Goal: Book appointment/travel/reservation

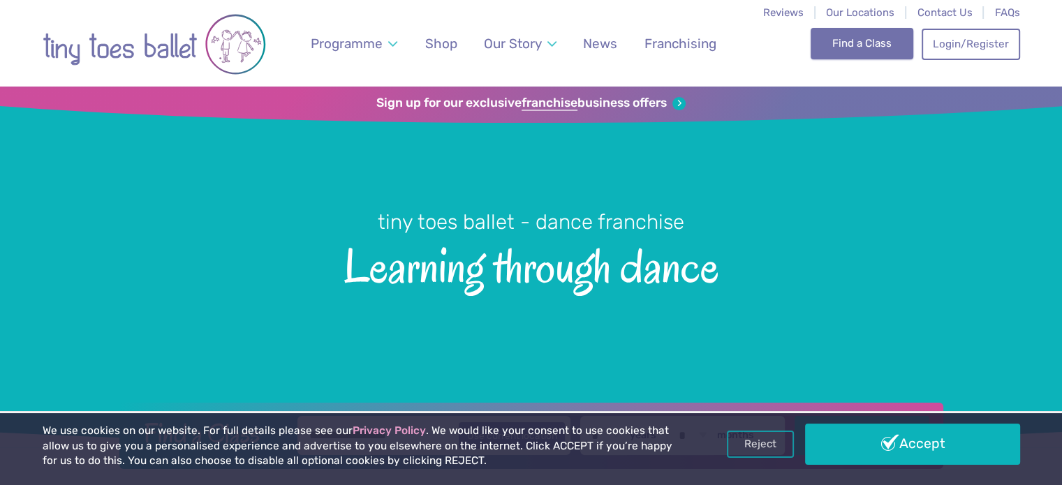
click at [882, 45] on link "Find a Class" at bounding box center [861, 43] width 103 height 31
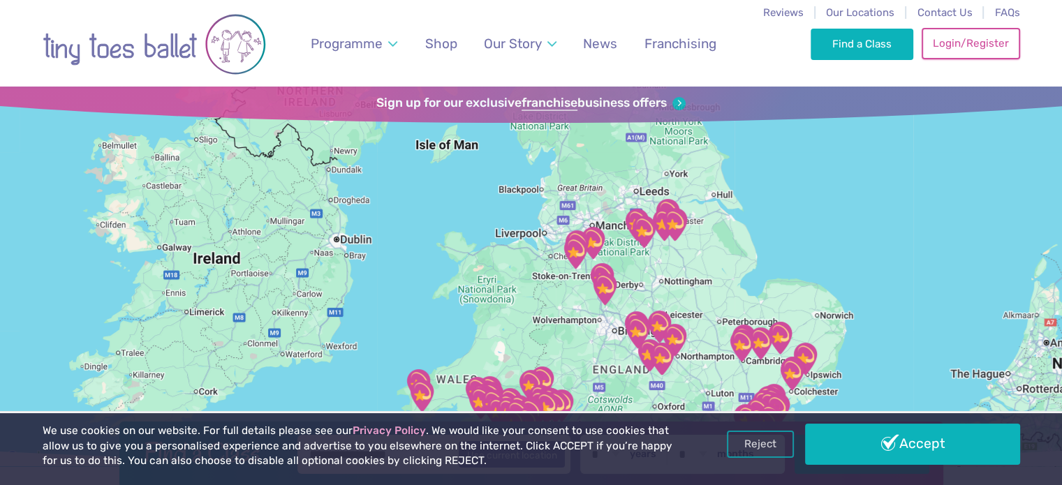
click at [963, 49] on link "Login/Register" at bounding box center [970, 43] width 98 height 31
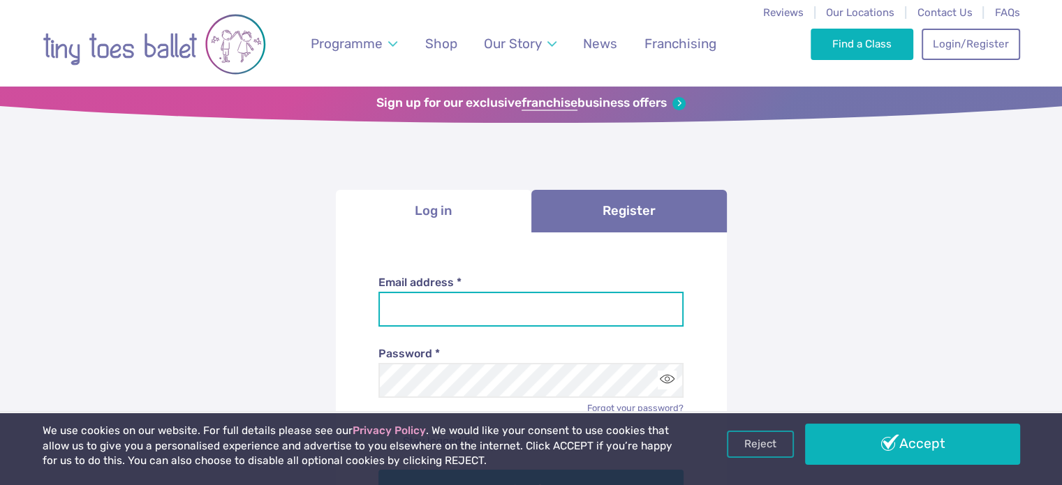
click at [528, 306] on input "Email address *" at bounding box center [530, 309] width 305 height 35
type input "**********"
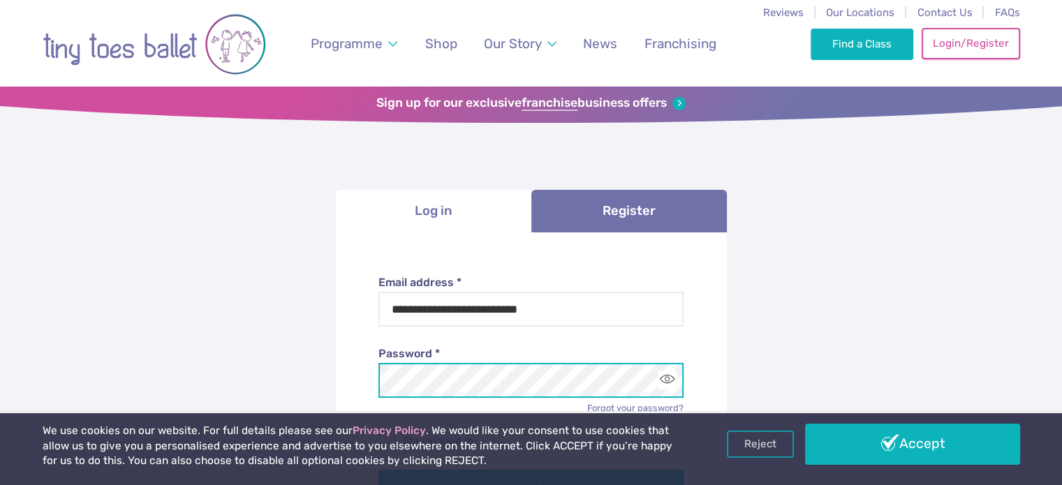
click at [378, 470] on button "Log in" at bounding box center [530, 489] width 305 height 39
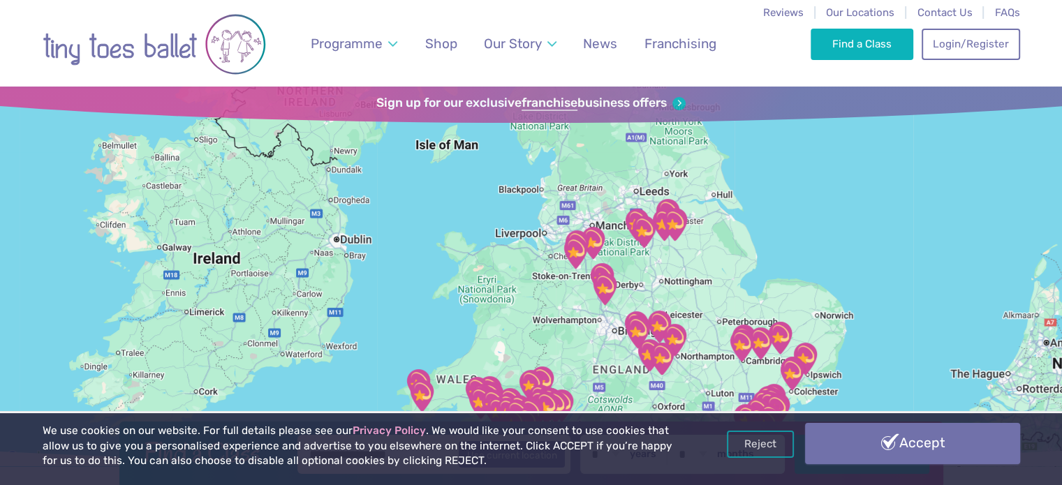
click at [949, 450] on link "Accept" at bounding box center [912, 443] width 215 height 40
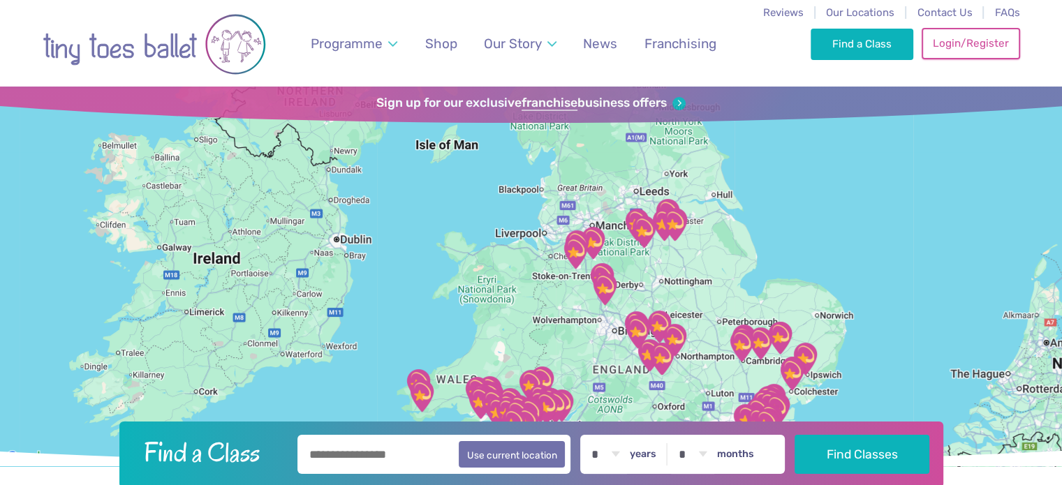
click at [980, 53] on link "Login/Register" at bounding box center [970, 43] width 98 height 31
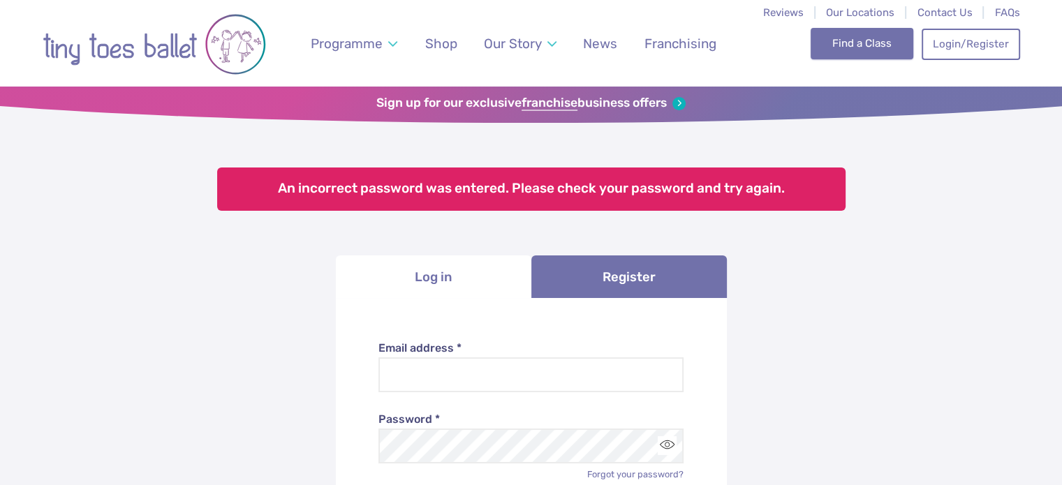
click at [874, 45] on link "Find a Class" at bounding box center [861, 43] width 103 height 31
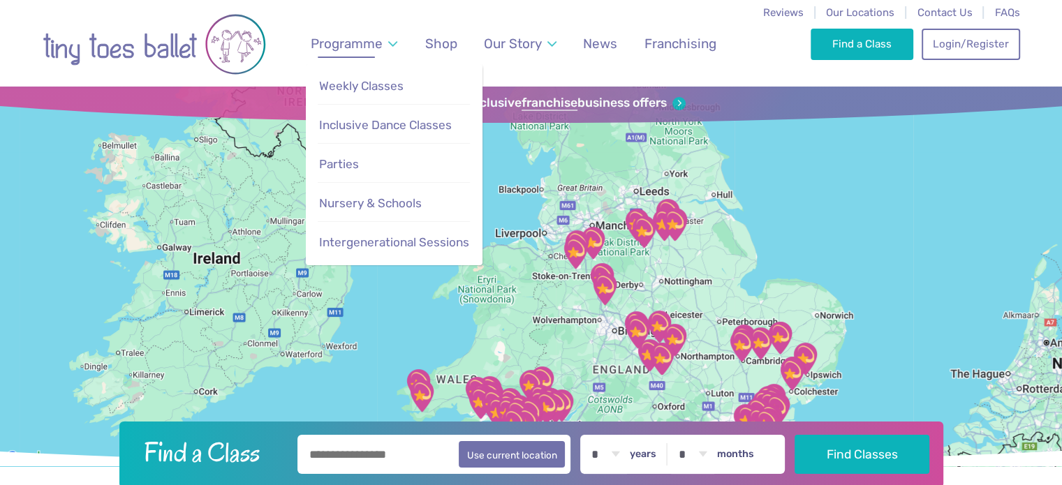
click at [373, 46] on span "Programme" at bounding box center [347, 44] width 72 height 16
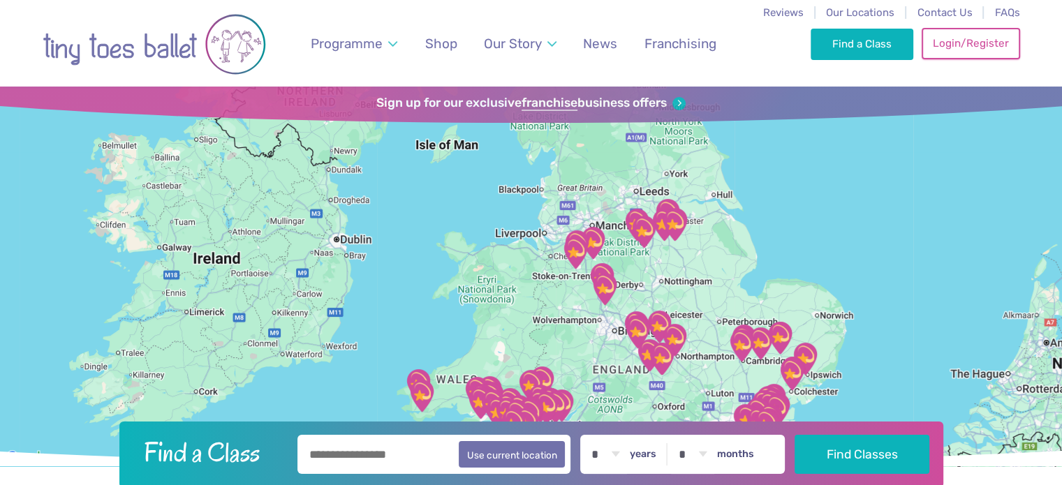
click at [981, 45] on link "Login/Register" at bounding box center [970, 43] width 98 height 31
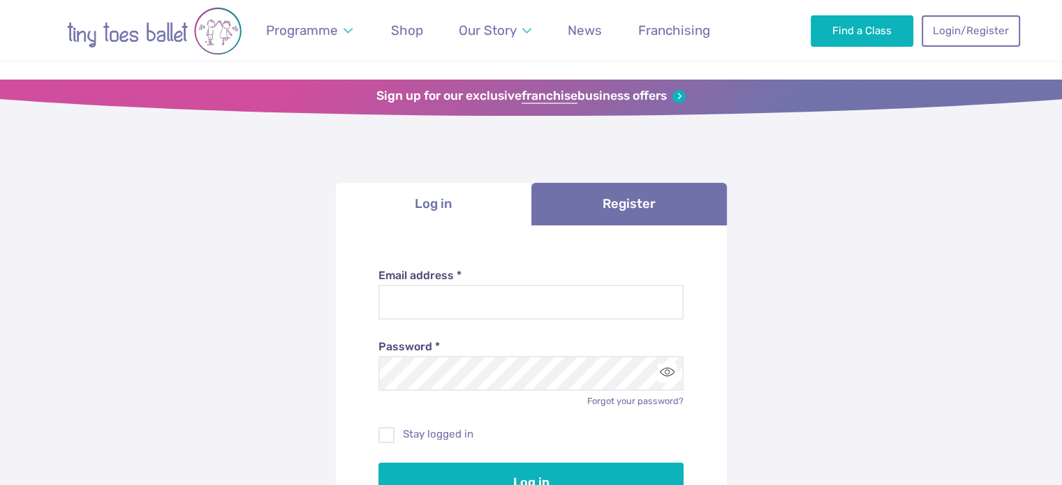
scroll to position [78, 0]
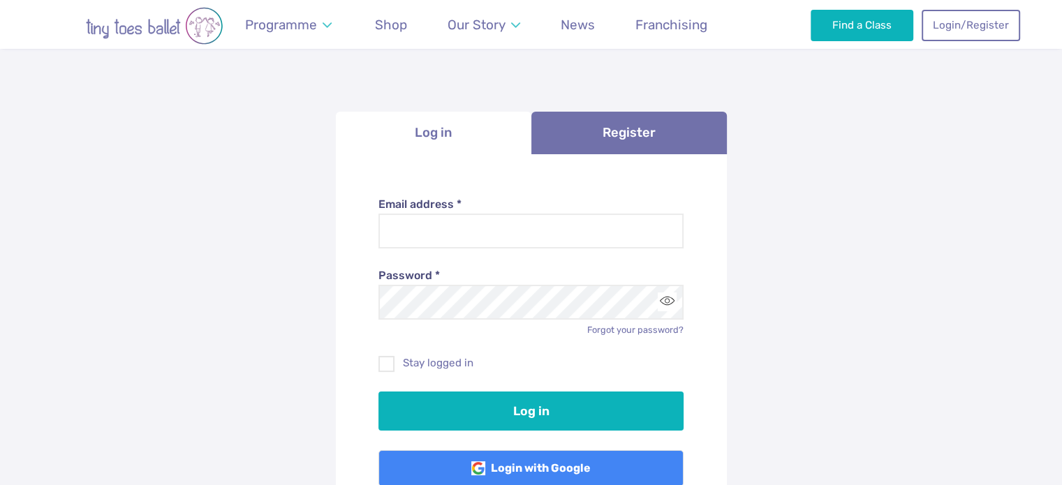
click at [599, 207] on label "Email address *" at bounding box center [530, 204] width 305 height 15
click at [599, 214] on input "Email address *" at bounding box center [530, 231] width 305 height 35
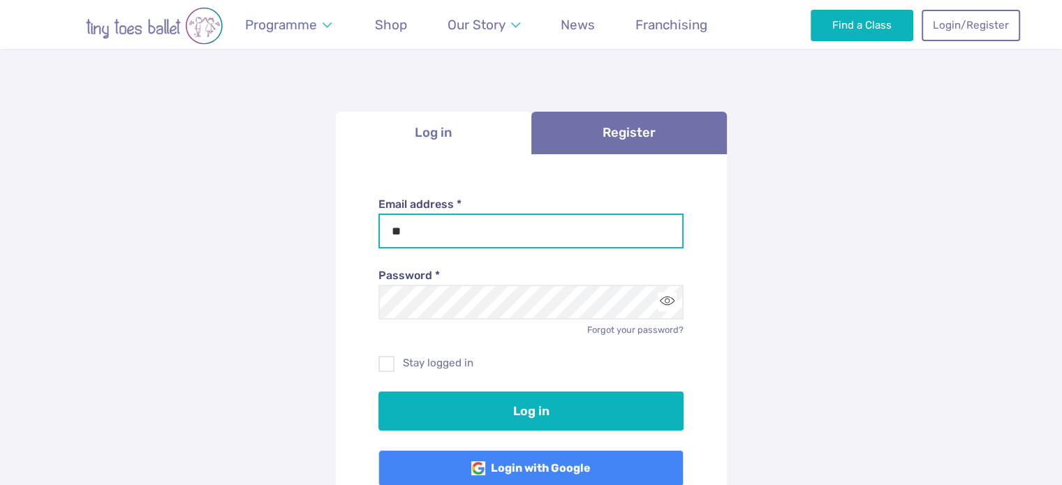
type input "**********"
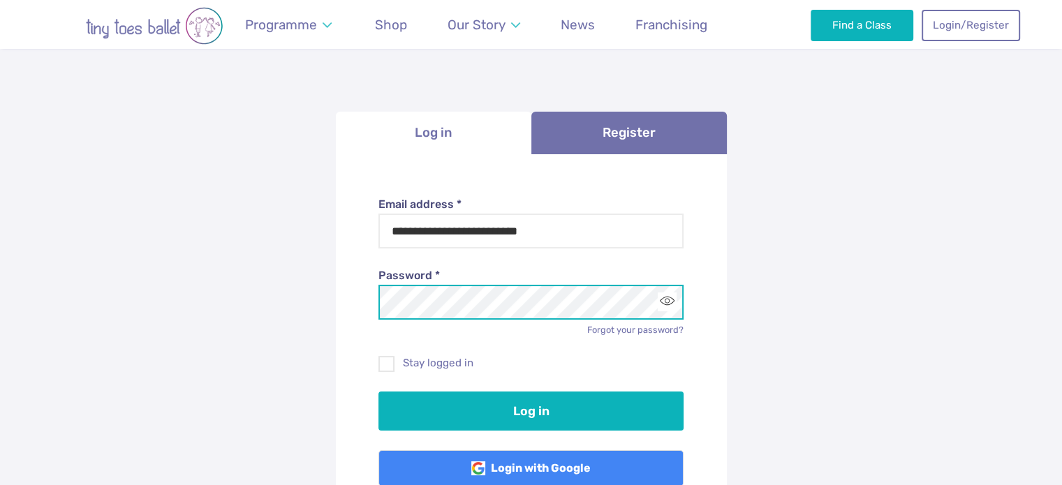
click at [378, 392] on button "Log in" at bounding box center [530, 411] width 305 height 39
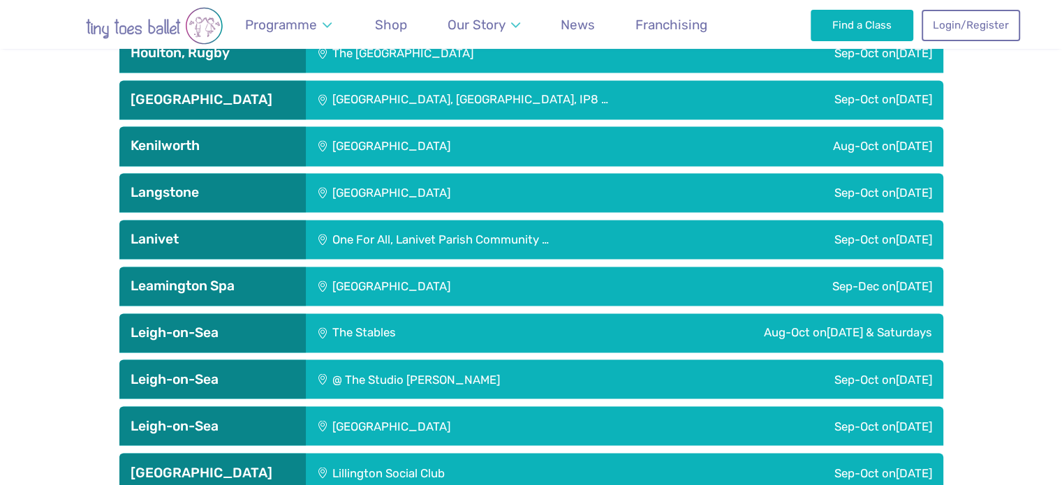
scroll to position [2244, 0]
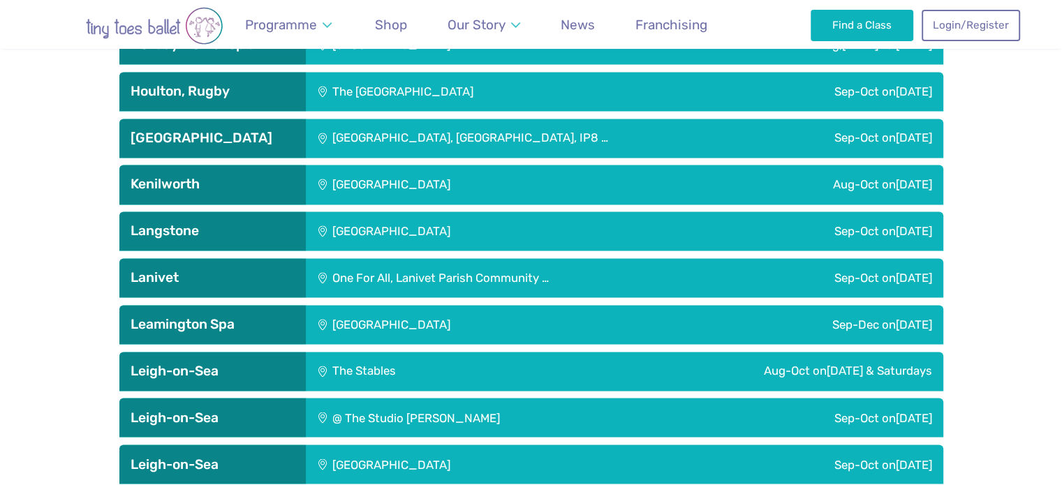
click at [403, 187] on div "[GEOGRAPHIC_DATA]" at bounding box center [485, 184] width 358 height 39
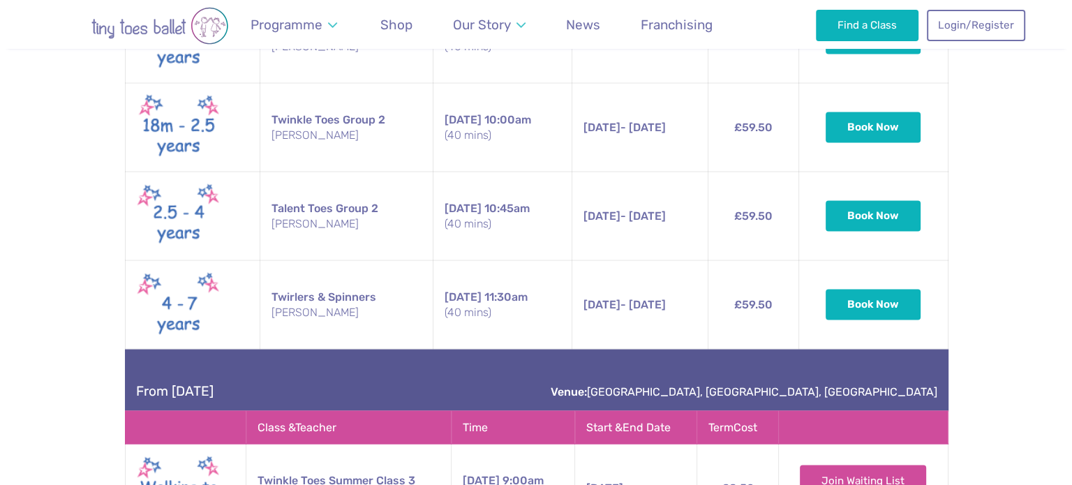
scroll to position [2639, 0]
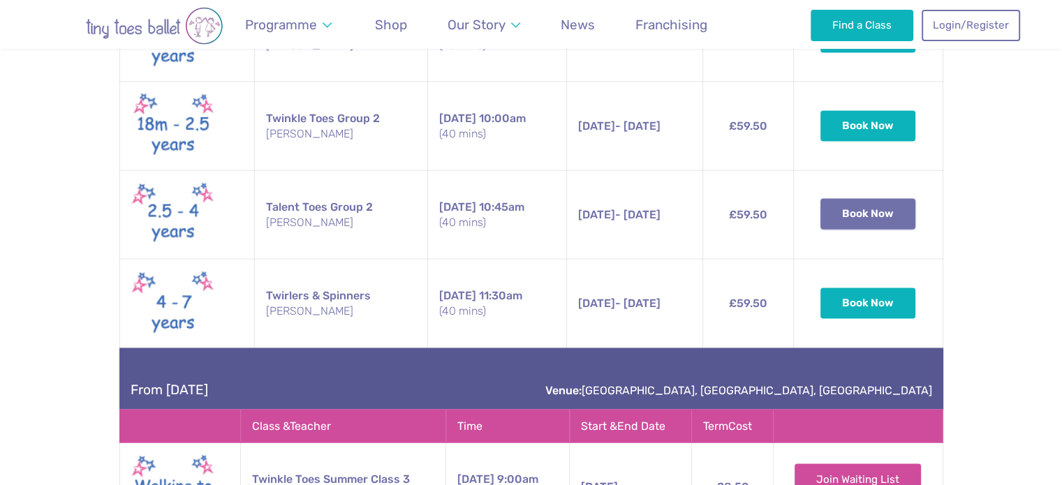
click at [879, 202] on button "Book Now" at bounding box center [867, 213] width 95 height 31
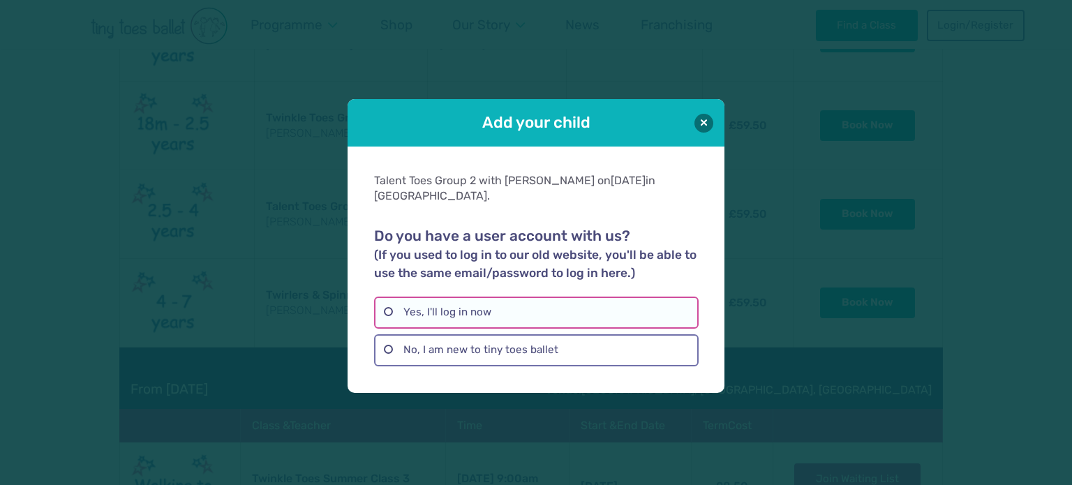
click at [485, 317] on label "Yes, I'll log in now" at bounding box center [536, 313] width 324 height 32
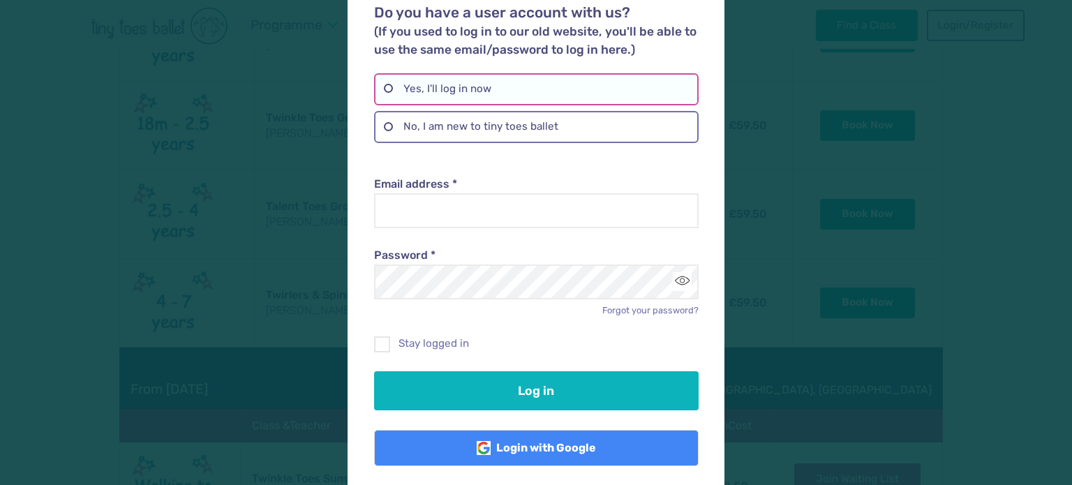
scroll to position [151, 0]
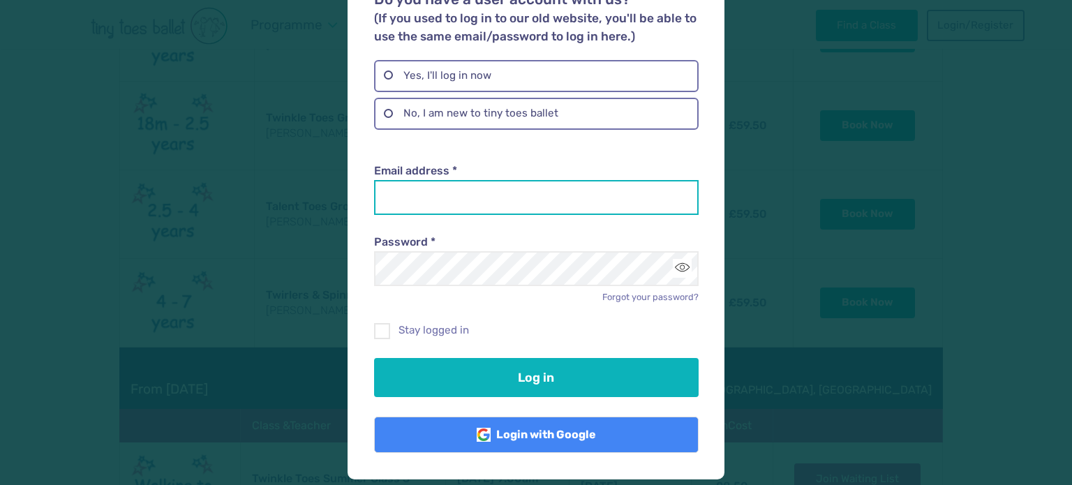
click at [494, 195] on input "Email address *" at bounding box center [536, 197] width 324 height 35
type input "**********"
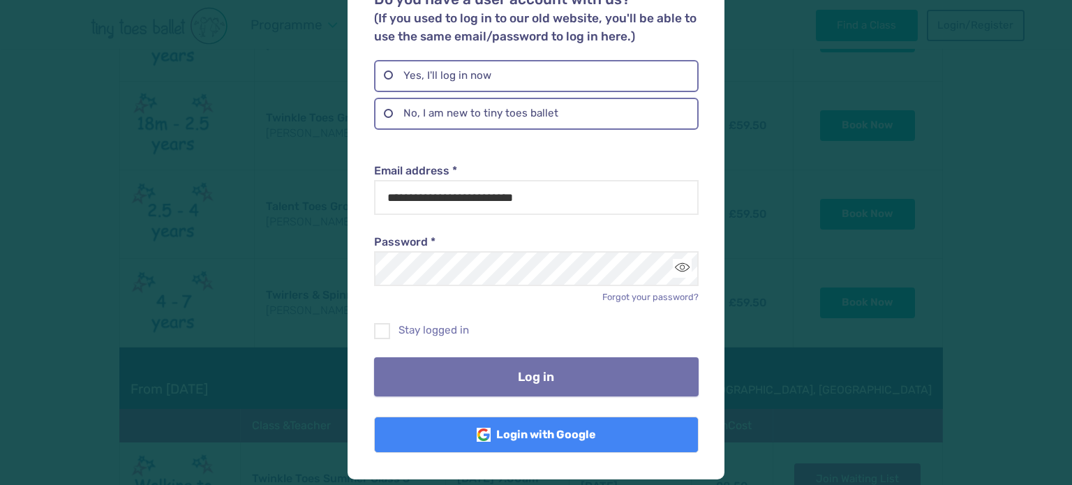
click at [579, 374] on button "Log in" at bounding box center [536, 376] width 324 height 39
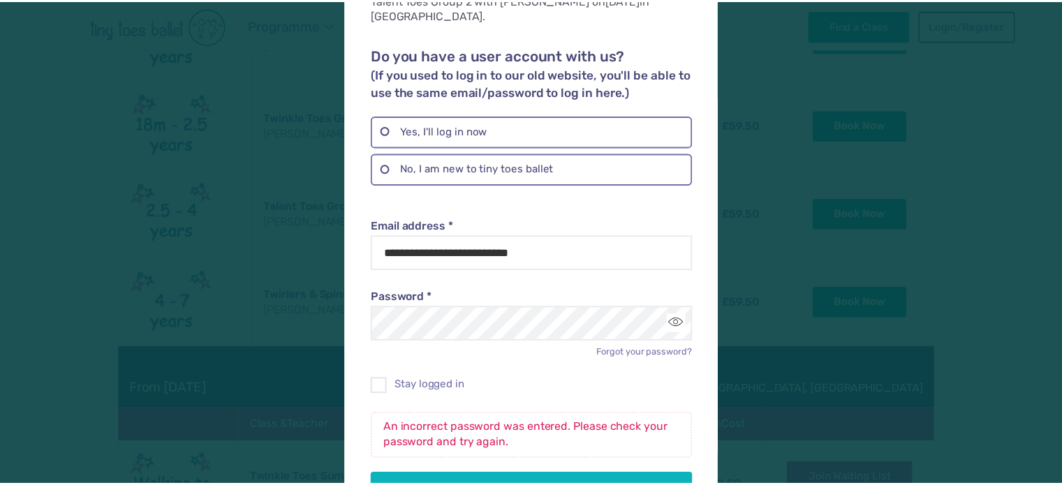
scroll to position [0, 0]
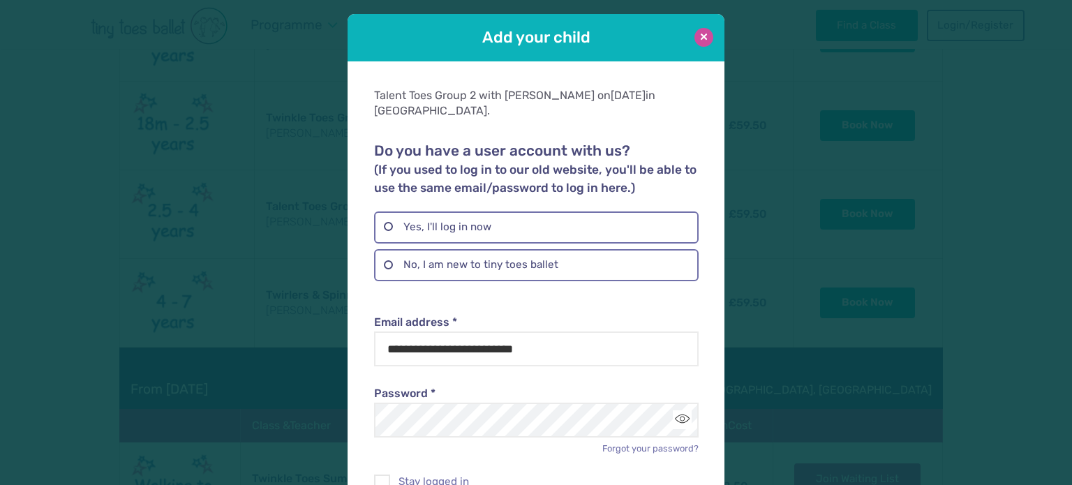
click at [698, 37] on button at bounding box center [704, 37] width 19 height 19
